Goal: Task Accomplishment & Management: Manage account settings

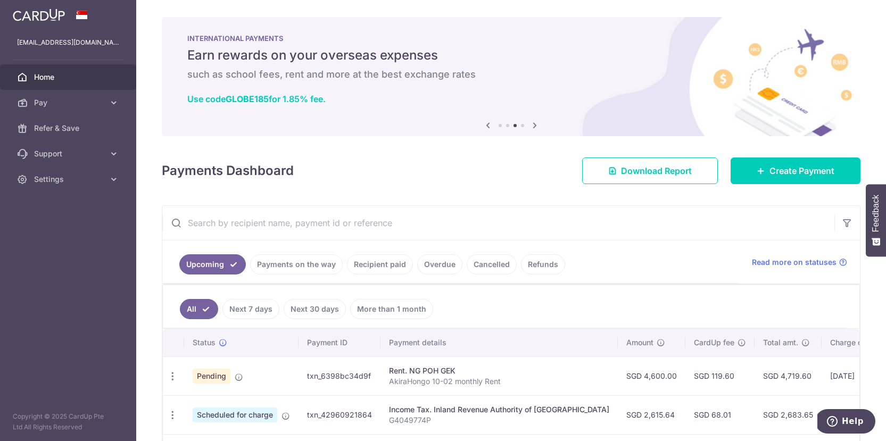
scroll to position [301, 0]
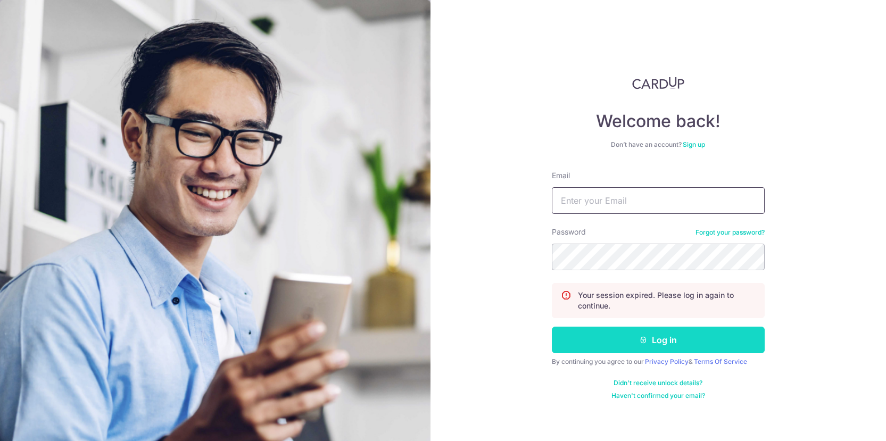
type input "[EMAIL_ADDRESS][DOMAIN_NAME]"
click at [671, 334] on button "Log in" at bounding box center [658, 340] width 213 height 27
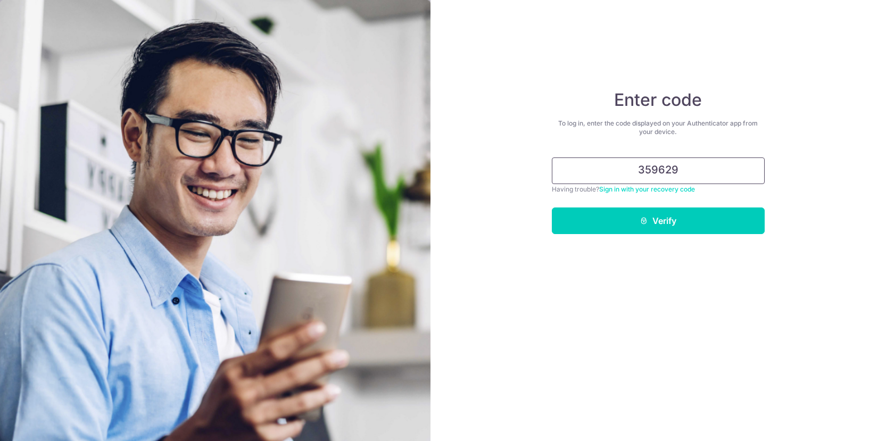
type input "359629"
click at [552, 208] on button "Verify" at bounding box center [658, 221] width 213 height 27
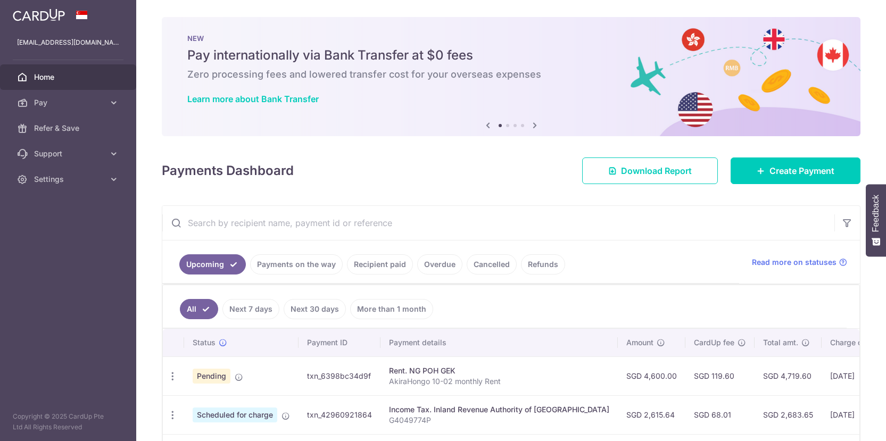
click at [446, 172] on div "Payments Dashboard Download Report Create Payment" at bounding box center [511, 168] width 699 height 31
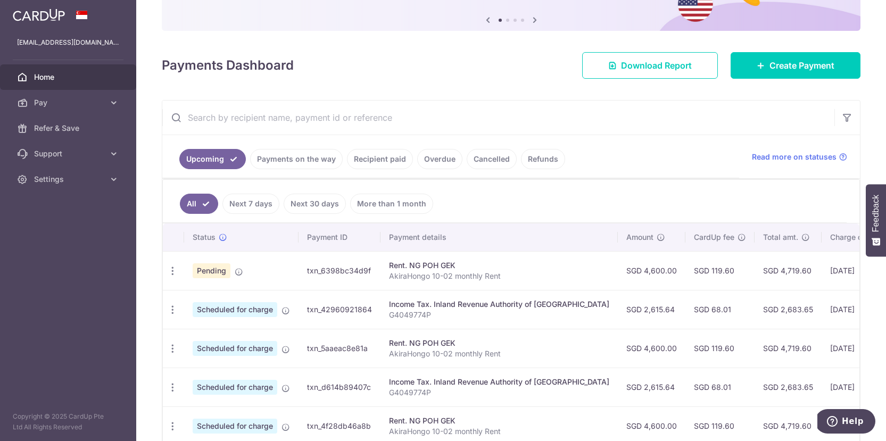
scroll to position [107, 0]
